Goal: Transaction & Acquisition: Download file/media

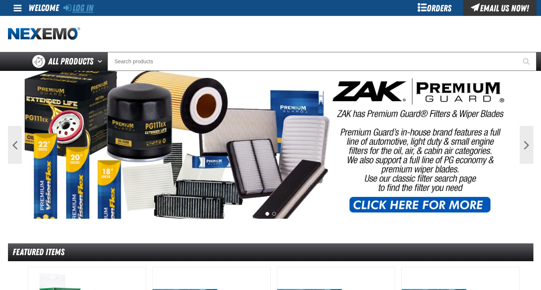
click at [90, 10] on link "Log In" at bounding box center [78, 8] width 30 height 11
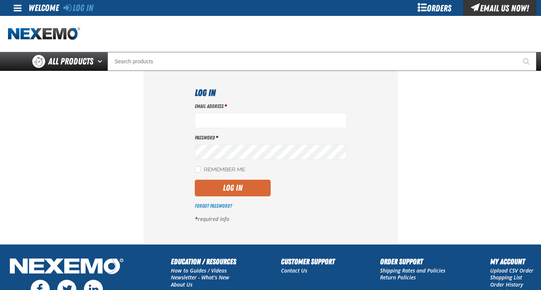
type input "[EMAIL_ADDRESS][DOMAIN_NAME]"
click at [257, 186] on button "Log In" at bounding box center [233, 188] width 76 height 17
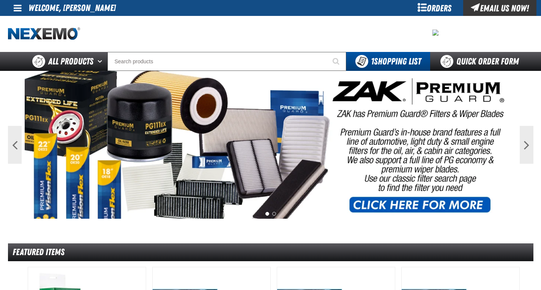
click at [421, 6] on div "Orders" at bounding box center [434, 8] width 57 height 16
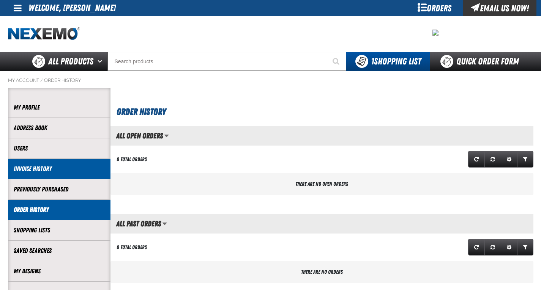
click at [53, 172] on link "Invoice History" at bounding box center [59, 169] width 91 height 9
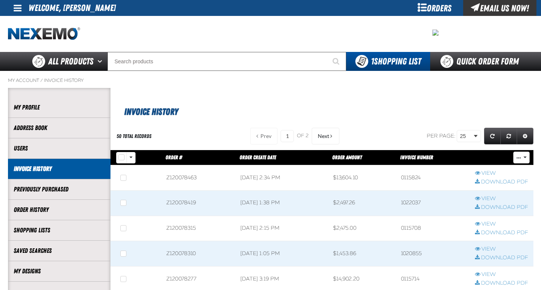
scroll to position [0, 0]
click at [485, 172] on link "View" at bounding box center [501, 173] width 53 height 7
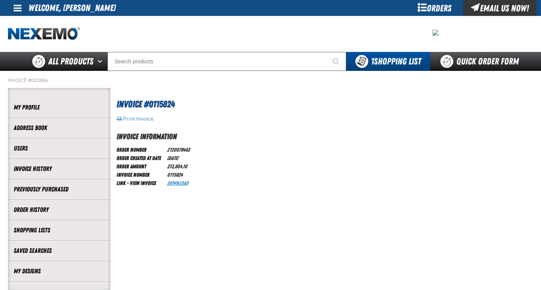
click at [178, 182] on link "Download" at bounding box center [177, 183] width 21 height 6
